Goal: Information Seeking & Learning: Learn about a topic

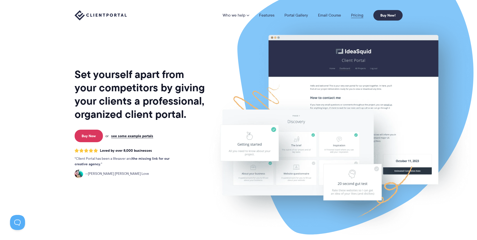
click at [358, 15] on link "Pricing" at bounding box center [357, 15] width 12 height 4
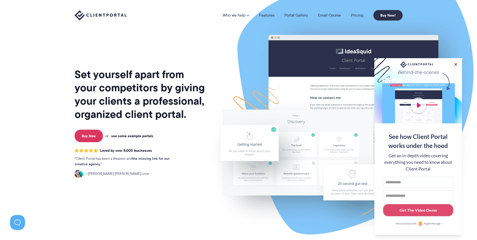
click at [147, 136] on link "see some example portals" at bounding box center [132, 135] width 42 height 5
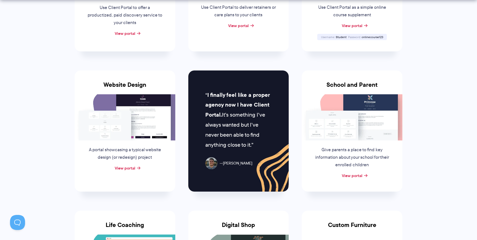
scroll to position [225, 0]
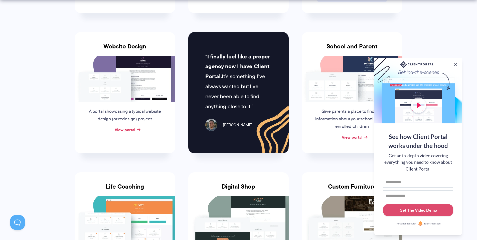
click at [456, 63] on button at bounding box center [455, 64] width 5 height 5
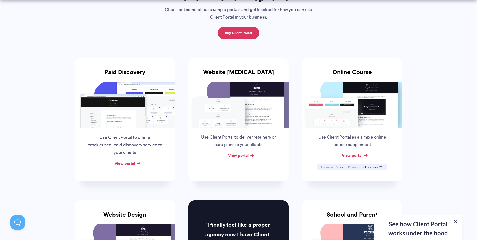
scroll to position [75, 0]
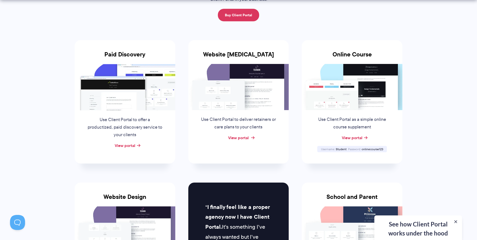
click at [242, 137] on link "View portal" at bounding box center [238, 137] width 21 height 6
click at [124, 144] on link "View portal" at bounding box center [125, 145] width 21 height 6
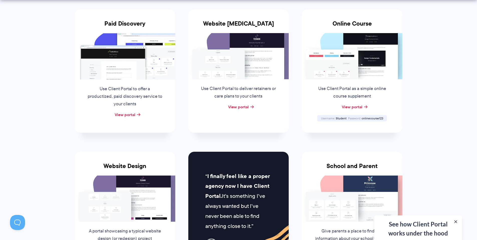
scroll to position [175, 0]
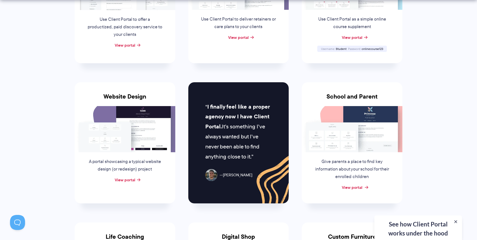
click at [358, 189] on link "View portal" at bounding box center [352, 187] width 21 height 6
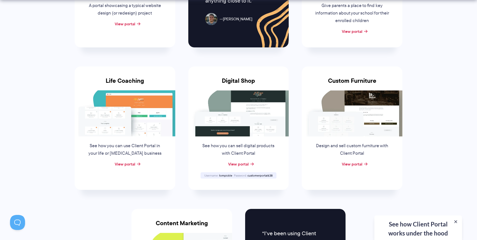
scroll to position [351, 0]
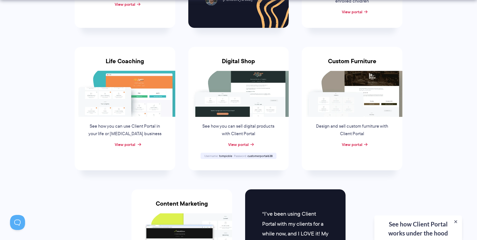
click at [132, 143] on link "View portal" at bounding box center [125, 144] width 21 height 6
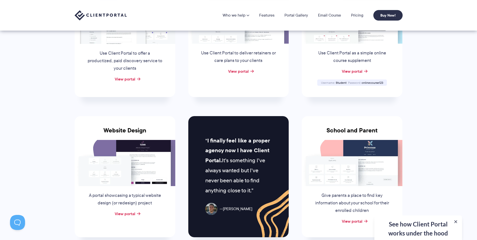
scroll to position [100, 0]
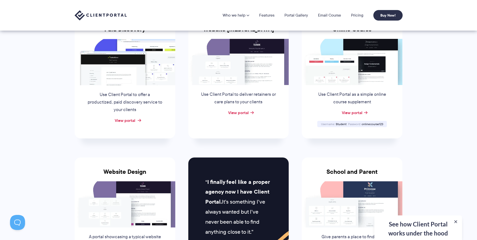
click at [120, 118] on link "View portal" at bounding box center [125, 120] width 21 height 6
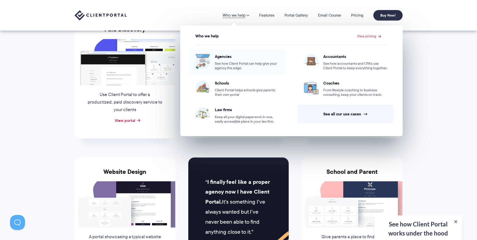
scroll to position [0, 0]
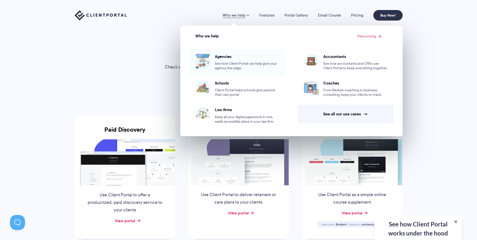
click at [222, 61] on span "See how Client Portal can help give your agency the edge." at bounding box center [247, 65] width 64 height 9
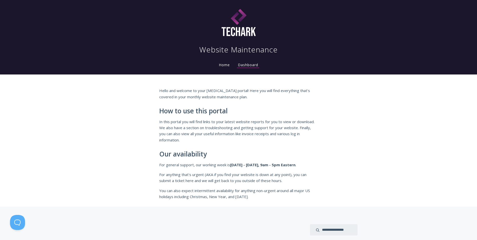
click at [223, 63] on link "Home" at bounding box center [224, 64] width 13 height 5
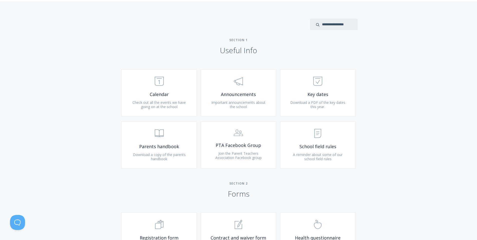
scroll to position [150, 0]
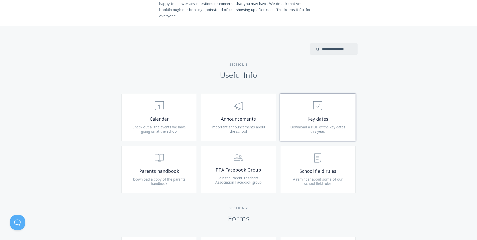
click at [327, 117] on span "Key dates" at bounding box center [318, 119] width 60 height 6
click at [248, 128] on span "Important announcements about the school" at bounding box center [238, 128] width 54 height 9
click at [158, 118] on span "Calendar" at bounding box center [159, 119] width 60 height 6
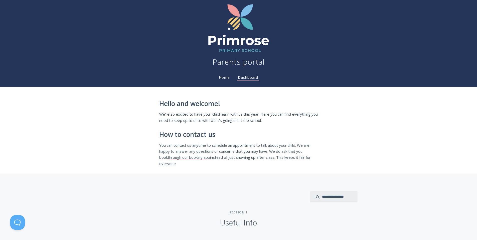
scroll to position [0, 0]
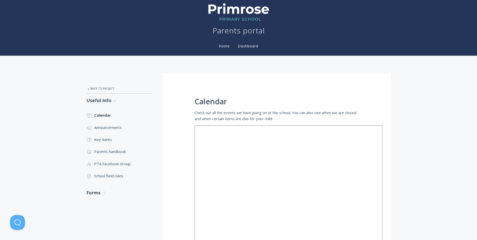
scroll to position [25, 0]
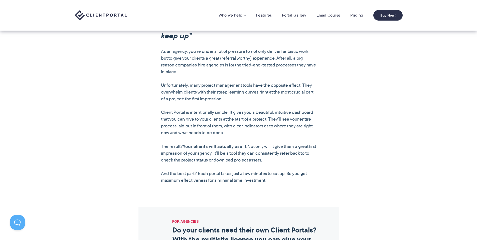
scroll to position [300, 0]
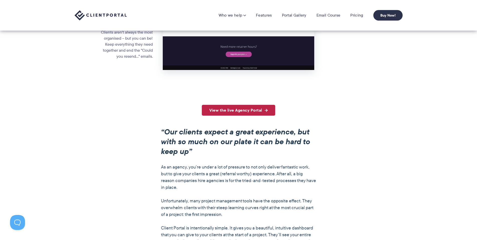
click at [239, 107] on link "View the live Agency Portal" at bounding box center [238, 110] width 73 height 11
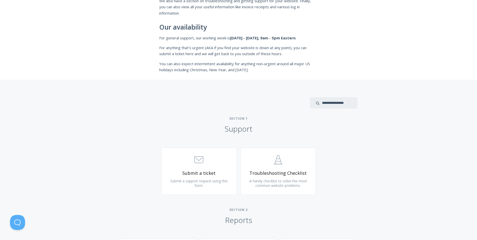
scroll to position [225, 0]
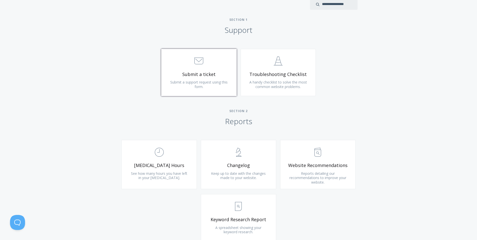
click at [198, 70] on link ".st0{fill:none;stroke:#000000;stroke-width:2;stroke-miterlimit:10;} 3. Communic…" at bounding box center [198, 72] width 75 height 47
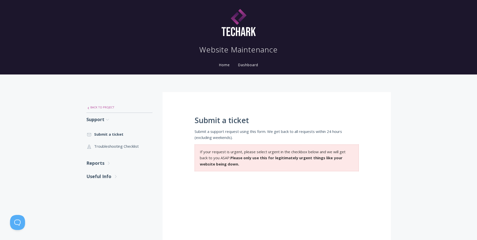
click at [101, 107] on link ".st0{fill:none;stroke:#000000;stroke-width:2;stroke-miterlimit:10;} Untitled-27…" at bounding box center [119, 107] width 66 height 11
